Goal: Task Accomplishment & Management: Manage account settings

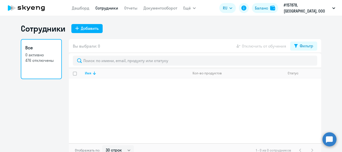
select select "30"
click at [86, 8] on link "Дашборд" at bounding box center [81, 8] width 18 height 5
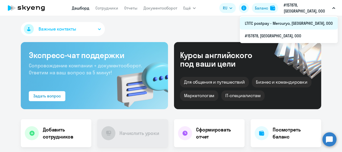
click at [289, 21] on li "LTITC postpay - Mercuryo, [GEOGRAPHIC_DATA], ООО" at bounding box center [289, 23] width 98 height 13
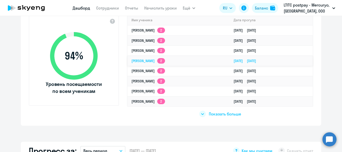
scroll to position [200, 0]
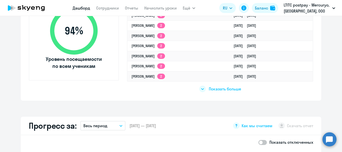
click at [209, 88] on span "Показать больше" at bounding box center [225, 89] width 32 height 6
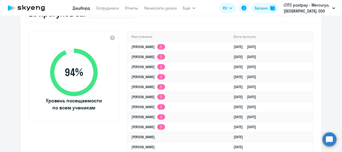
scroll to position [150, 0]
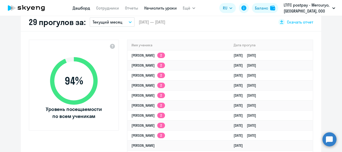
click at [172, 8] on link "Начислить уроки" at bounding box center [160, 8] width 33 height 5
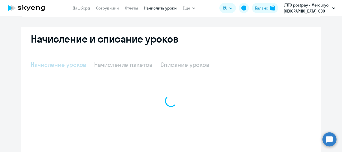
scroll to position [120, 0]
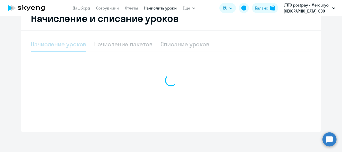
select select "10"
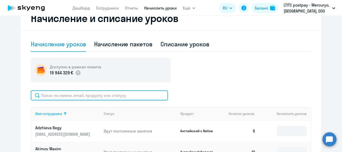
click at [95, 96] on input "text" at bounding box center [99, 95] width 137 height 10
type input "vay"
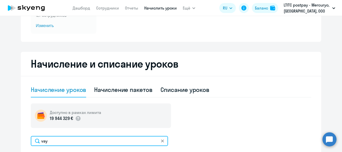
scroll to position [45, 0]
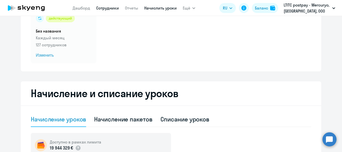
click at [107, 6] on link "Сотрудники" at bounding box center [107, 8] width 23 height 5
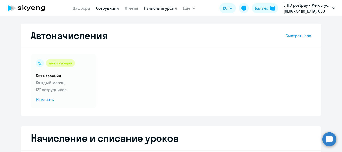
select select "30"
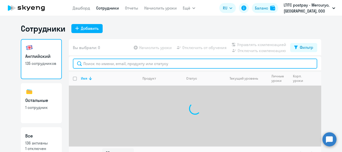
click at [111, 61] on input "text" at bounding box center [195, 64] width 244 height 10
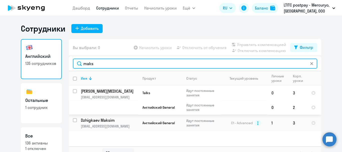
type input "maks"
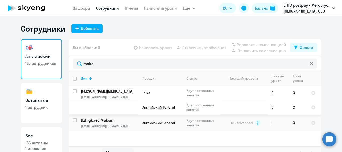
click at [112, 99] on p "[EMAIL_ADDRESS][DOMAIN_NAME]" at bounding box center [109, 97] width 57 height 5
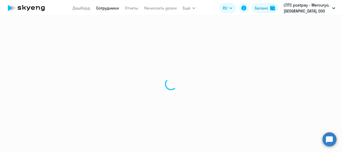
select select "english"
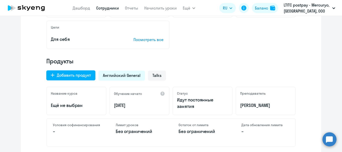
scroll to position [125, 0]
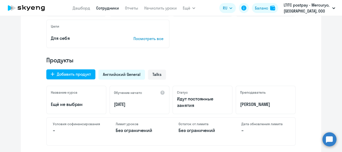
click at [330, 135] on circle at bounding box center [329, 139] width 14 height 14
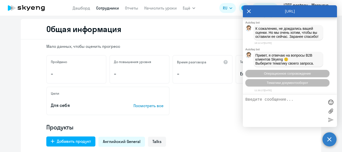
scroll to position [0, 0]
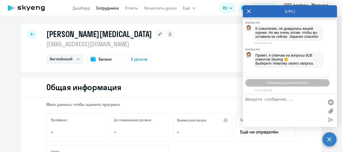
click at [271, 75] on span "Операционное сопровождение" at bounding box center [287, 74] width 47 height 4
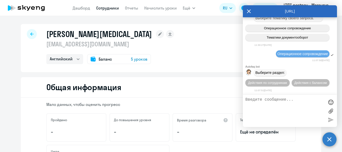
scroll to position [33273, 0]
click at [271, 81] on span "Действия по сотрудникам" at bounding box center [267, 83] width 39 height 4
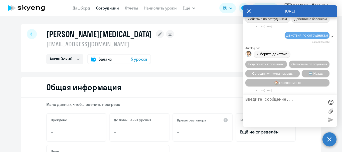
scroll to position [33347, 0]
click at [270, 73] on span "Сотруднику нужна помощь" at bounding box center [272, 74] width 41 height 4
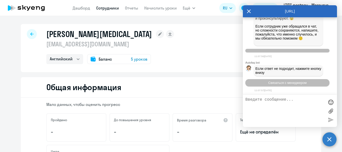
scroll to position [33520, 0]
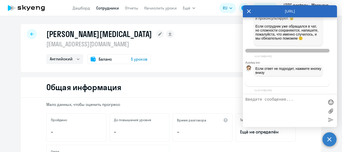
click at [284, 83] on span "Связаться с менеджером" at bounding box center [287, 83] width 38 height 4
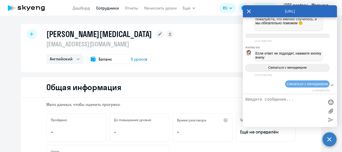
scroll to position [33536, 0]
click at [272, 104] on textarea at bounding box center [284, 110] width 79 height 27
type textarea "{"
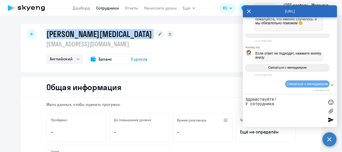
drag, startPoint x: 45, startPoint y: 34, endPoint x: 124, endPoint y: 37, distance: 79.6
click at [124, 37] on div "[PERSON_NAME][MEDICAL_DATA]" at bounding box center [110, 34] width 128 height 10
copy div "[PERSON_NAME][MEDICAL_DATA]"
click at [279, 104] on textarea "Здравствуйте! У сотрудника" at bounding box center [284, 110] width 79 height 27
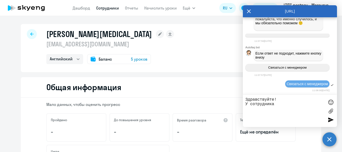
paste textarea "[PERSON_NAME][MEDICAL_DATA]"
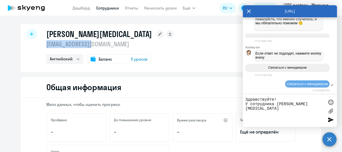
drag, startPoint x: 44, startPoint y: 44, endPoint x: 94, endPoint y: 46, distance: 50.1
click at [94, 46] on div "[PERSON_NAME][MEDICAL_DATA] [EMAIL_ADDRESS][DOMAIN_NAME] Английский Баланс 5 ур…" at bounding box center [171, 48] width 300 height 48
copy p "[EMAIL_ADDRESS][DOMAIN_NAME]"
click at [252, 111] on textarea "Здравствуйте! У сотрудника [PERSON_NAME][MEDICAL_DATA]" at bounding box center [284, 110] width 79 height 27
paste textarea "[EMAIL_ADDRESS][DOMAIN_NAME]"
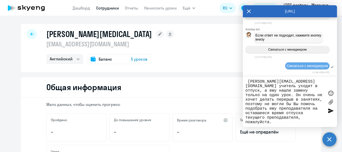
scroll to position [18, 0]
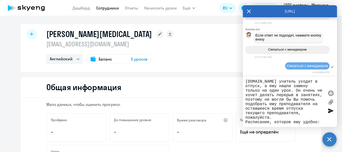
click at [279, 122] on textarea "Здравствуйте! У сотрудника [PERSON_NAME][MEDICAL_DATA] [PERSON_NAME][EMAIL_ADDR…" at bounding box center [284, 101] width 79 height 45
click at [293, 121] on textarea "Здравствуйте! У сотрудника [PERSON_NAME][MEDICAL_DATA] [PERSON_NAME][EMAIL_ADDR…" at bounding box center [284, 101] width 79 height 45
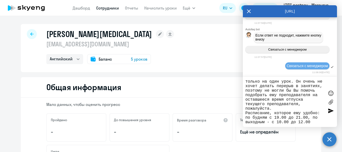
scroll to position [23, 0]
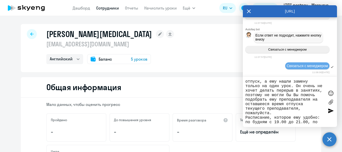
click at [299, 112] on textarea "Здравствуйте! У сотрудника [PERSON_NAME][MEDICAL_DATA] [PERSON_NAME][EMAIL_ADDR…" at bounding box center [284, 101] width 79 height 45
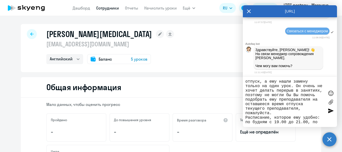
scroll to position [33589, 0]
click at [308, 112] on textarea "Здравствуйте! У сотрудника [PERSON_NAME][MEDICAL_DATA] [PERSON_NAME][EMAIL_ADDR…" at bounding box center [284, 101] width 79 height 45
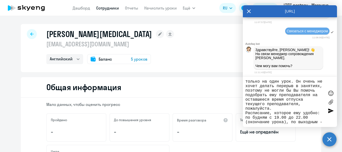
type textarea "Здравствуйте! У сотрудника [PERSON_NAME][MEDICAL_DATA] [PERSON_NAME][EMAIL_ADDR…"
click at [330, 111] on div at bounding box center [331, 111] width 8 height 8
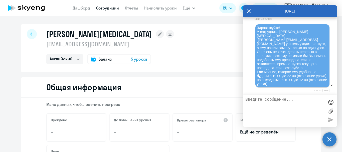
scroll to position [33639, 0]
click at [98, 6] on link "Сотрудники" at bounding box center [107, 8] width 23 height 5
select select "30"
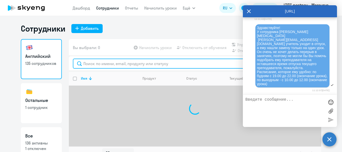
click at [109, 63] on input "text" at bounding box center [195, 64] width 244 height 10
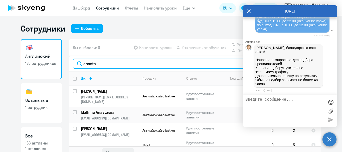
type input "anasta"
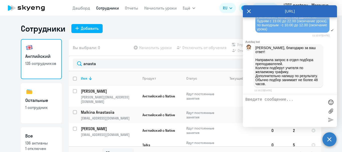
click at [275, 108] on textarea at bounding box center [284, 110] width 79 height 27
type textarea "Благодарю! Будем ждать))"
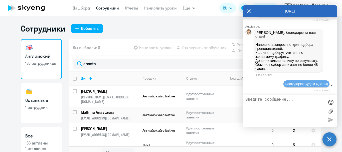
scroll to position [33705, 0]
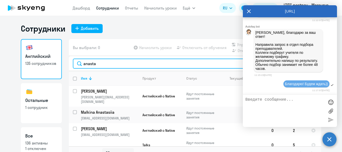
drag, startPoint x: 113, startPoint y: 61, endPoint x: 50, endPoint y: 55, distance: 63.6
click at [50, 55] on div "Английский 135 сотрудников Остальные 1 сотрудник Все 136 активны 1 отключен Вы …" at bounding box center [171, 99] width 300 height 121
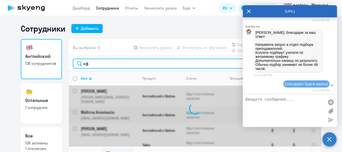
type input "к"
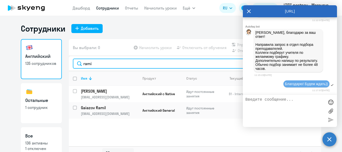
type input "rami"
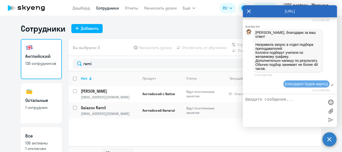
click at [190, 131] on div "Имя Продукт Статус Текущий уровень Личные уроки Корп. уроки [PERSON_NAME] [PERS…" at bounding box center [195, 108] width 252 height 75
click at [248, 10] on icon at bounding box center [249, 11] width 4 height 12
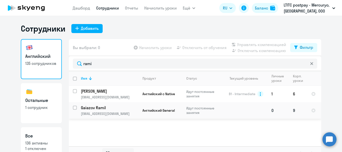
click at [100, 112] on p "[EMAIL_ADDRESS][DOMAIN_NAME]" at bounding box center [109, 113] width 57 height 5
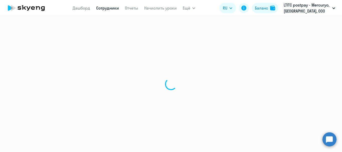
select select "english"
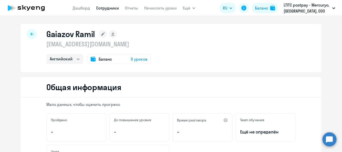
click at [30, 35] on icon at bounding box center [31, 34] width 3 height 4
select select "30"
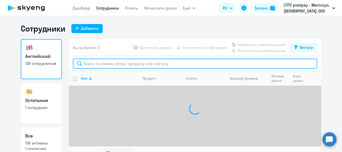
click at [141, 66] on input "text" at bounding box center [195, 64] width 244 height 10
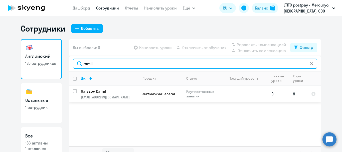
type input "ramil"
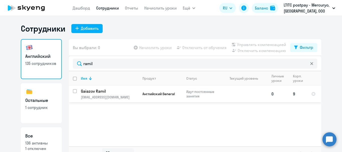
click at [73, 92] on input "select row 42128826" at bounding box center [78, 94] width 10 height 10
checkbox input "true"
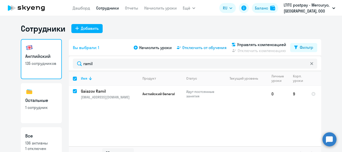
click at [195, 49] on span "Отключить от обучения" at bounding box center [204, 48] width 44 height 6
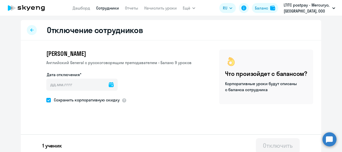
click at [109, 85] on icon at bounding box center [111, 84] width 5 height 5
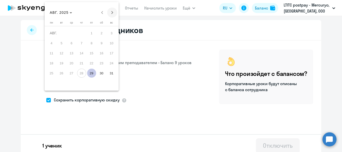
click at [112, 12] on span "Next month" at bounding box center [112, 13] width 10 height 10
click at [53, 52] on span "8" at bounding box center [51, 53] width 9 height 9
type input "[DATE]"
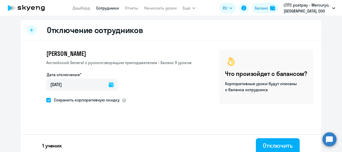
scroll to position [5, 0]
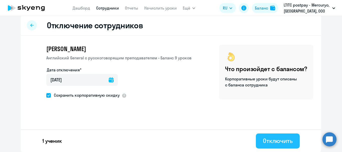
click at [267, 144] on div "Отключить" at bounding box center [278, 141] width 30 height 8
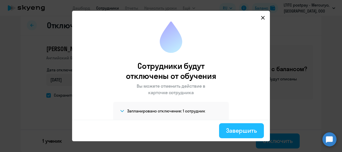
click at [255, 131] on div "Завершить" at bounding box center [241, 130] width 31 height 8
select select "30"
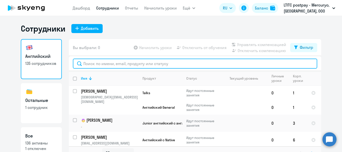
click at [100, 64] on input "text" at bounding box center [195, 64] width 244 height 10
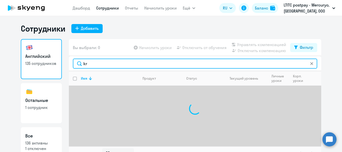
type input "k"
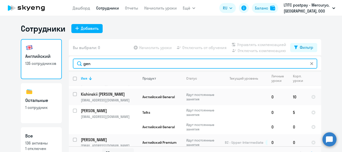
scroll to position [8, 0]
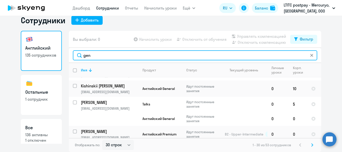
type input "gen"
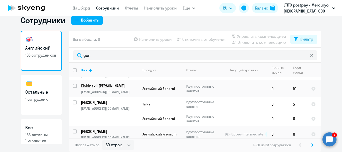
click at [334, 139] on circle at bounding box center [329, 139] width 14 height 14
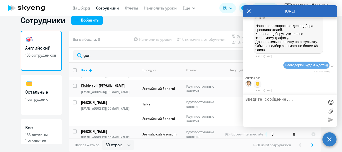
scroll to position [0, 0]
